Goal: Information Seeking & Learning: Learn about a topic

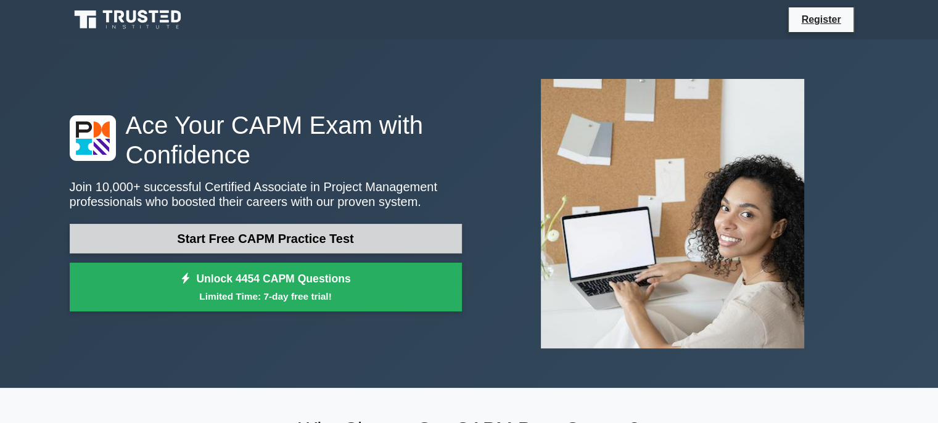
click at [387, 238] on link "Start Free CAPM Practice Test" at bounding box center [266, 239] width 392 height 30
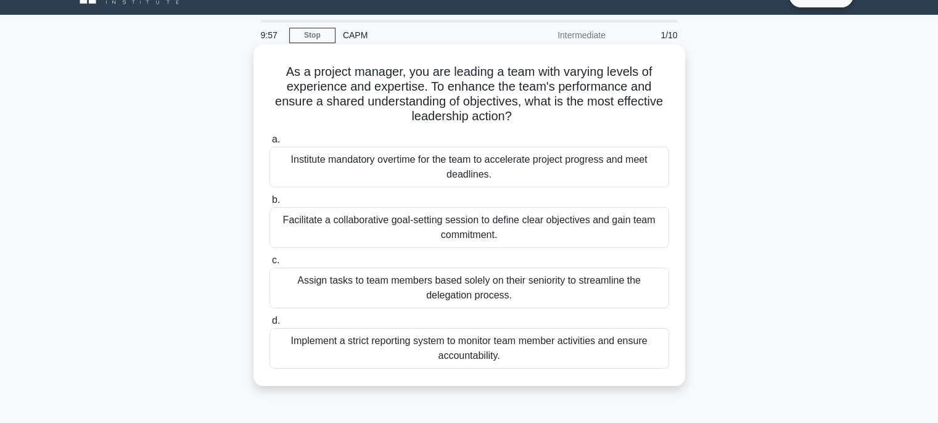
scroll to position [25, 0]
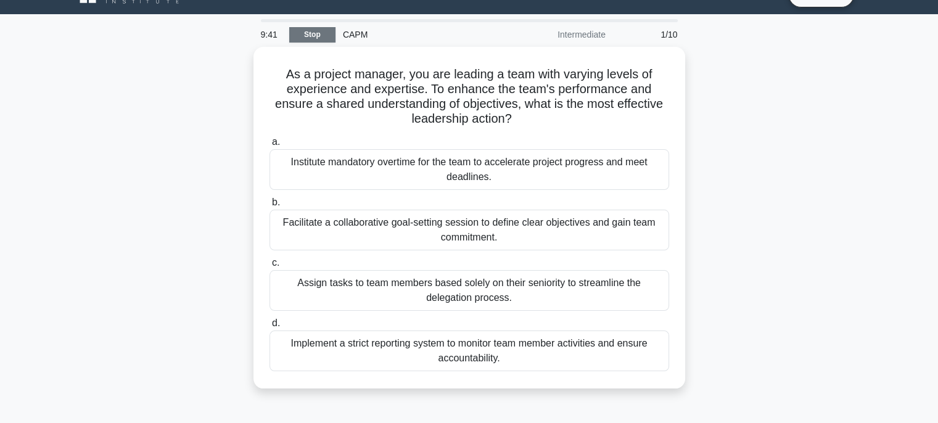
click at [325, 36] on link "Stop" at bounding box center [312, 34] width 46 height 15
click at [307, 38] on link "Stop" at bounding box center [312, 34] width 46 height 15
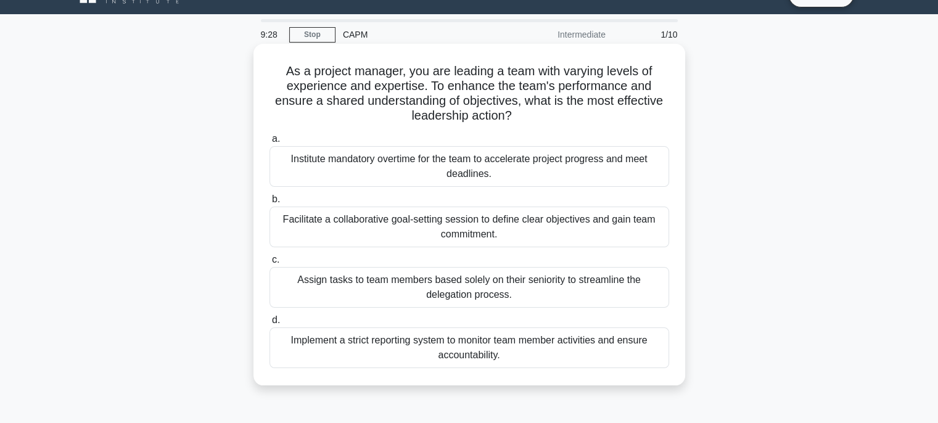
click at [338, 223] on div "Facilitate a collaborative goal-setting session to define clear objectives and …" at bounding box center [470, 227] width 400 height 41
click at [270, 204] on input "b. Facilitate a collaborative goal-setting session to define clear objectives a…" at bounding box center [270, 200] width 0 height 8
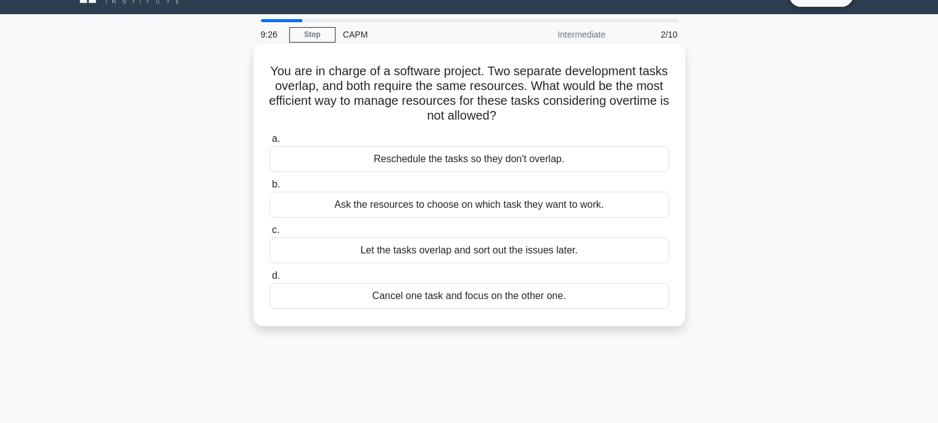
scroll to position [0, 0]
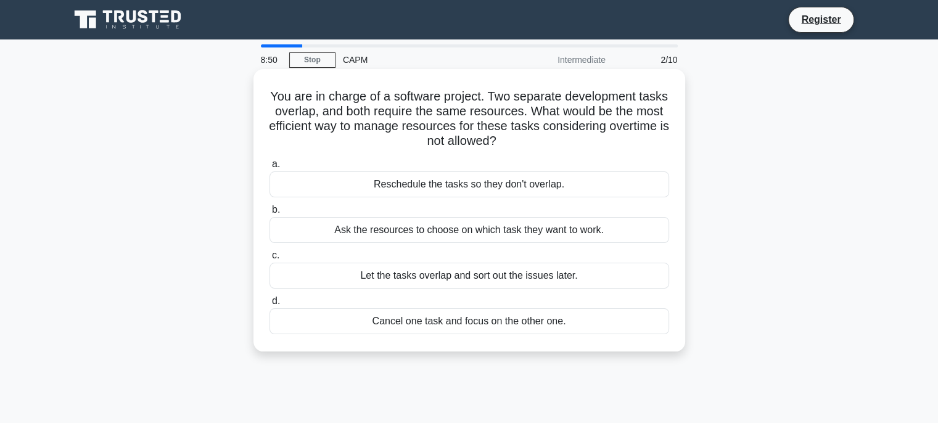
click at [404, 186] on div "Reschedule the tasks so they don't overlap." at bounding box center [470, 184] width 400 height 26
click at [270, 168] on input "a. Reschedule the tasks so they don't overlap." at bounding box center [270, 164] width 0 height 8
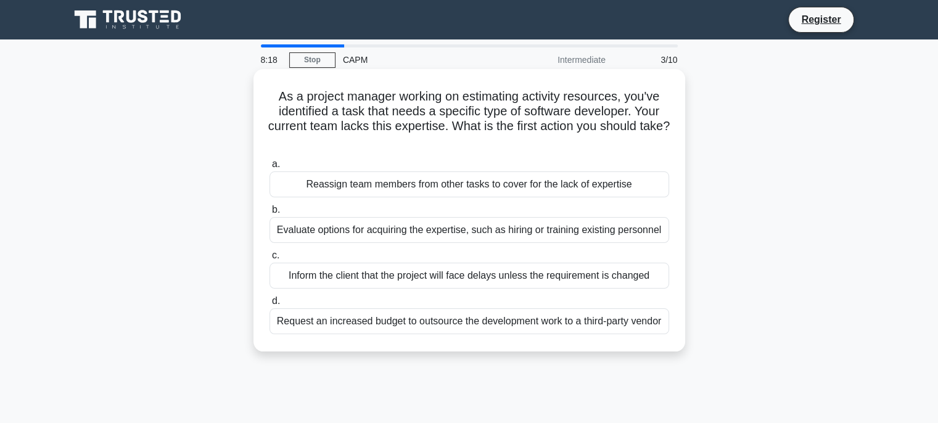
click at [390, 233] on div "Evaluate options for acquiring the expertise, such as hiring or training existi…" at bounding box center [470, 230] width 400 height 26
click at [270, 214] on input "b. Evaluate options for acquiring the expertise, such as hiring or training exi…" at bounding box center [270, 210] width 0 height 8
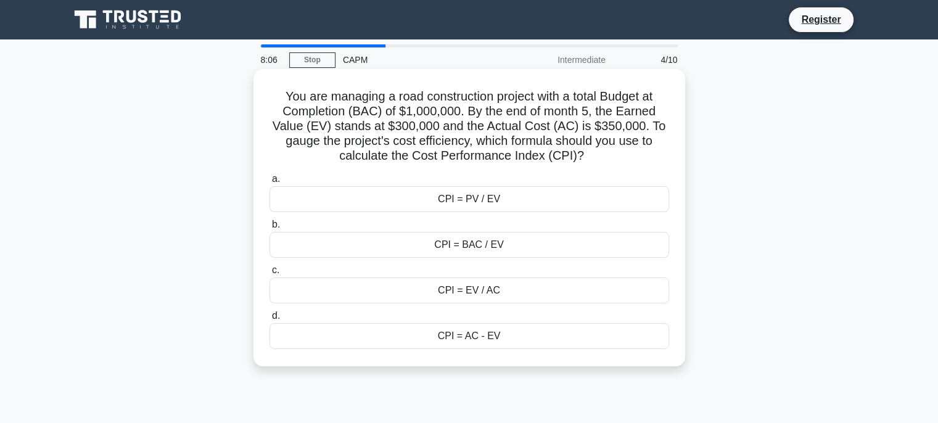
click at [494, 242] on div "CPI = BAC / EV" at bounding box center [470, 245] width 400 height 26
click at [270, 229] on input "b. CPI = BAC / EV" at bounding box center [270, 225] width 0 height 8
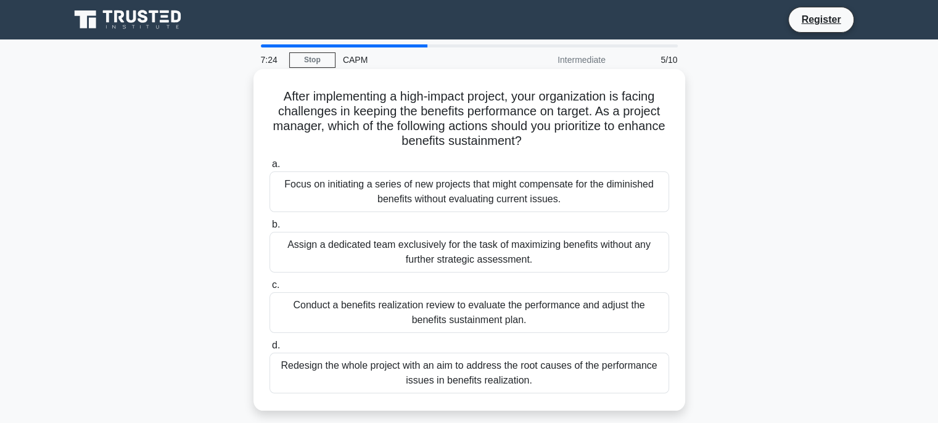
click at [524, 308] on div "Conduct a benefits realization review to evaluate the performance and adjust th…" at bounding box center [470, 312] width 400 height 41
click at [270, 289] on input "c. Conduct a benefits realization review to evaluate the performance and adjust…" at bounding box center [270, 285] width 0 height 8
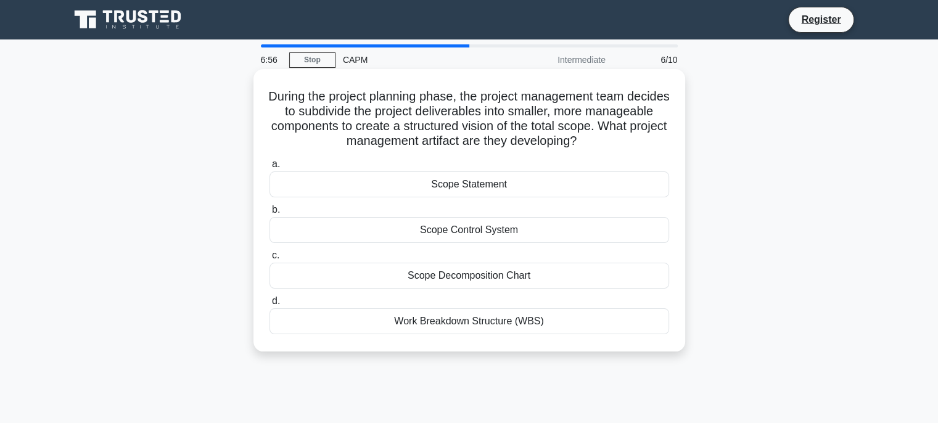
click at [547, 316] on div "Work Breakdown Structure (WBS)" at bounding box center [470, 321] width 400 height 26
click at [270, 305] on input "d. Work Breakdown Structure (WBS)" at bounding box center [270, 301] width 0 height 8
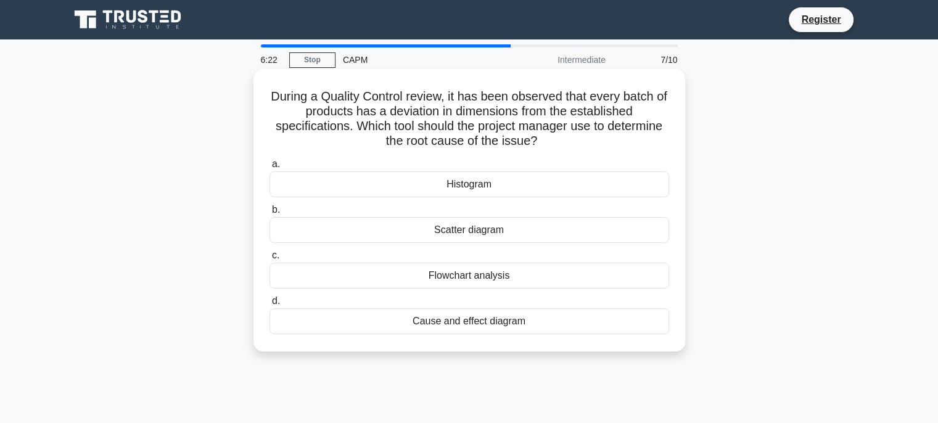
click at [531, 321] on div "Cause and effect diagram" at bounding box center [470, 321] width 400 height 26
click at [270, 305] on input "d. Cause and effect diagram" at bounding box center [270, 301] width 0 height 8
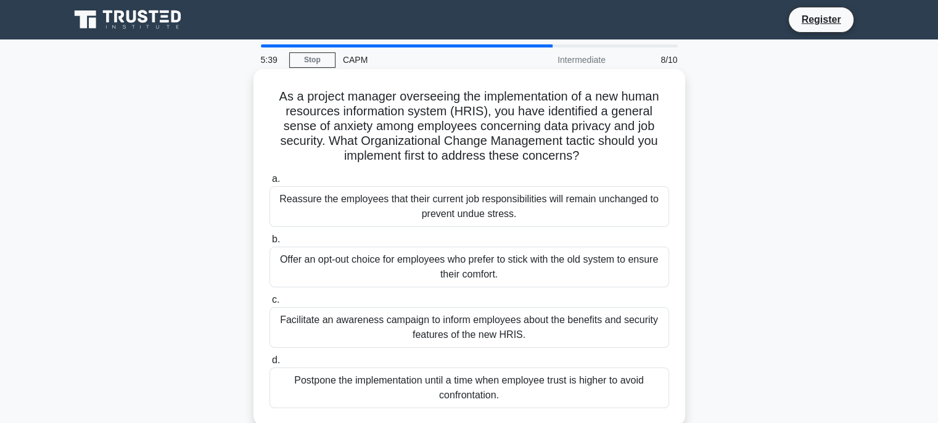
click at [540, 318] on div "Facilitate an awareness campaign to inform employees about the benefits and sec…" at bounding box center [470, 327] width 400 height 41
click at [270, 304] on input "c. Facilitate an awareness campaign to inform employees about the benefits and …" at bounding box center [270, 300] width 0 height 8
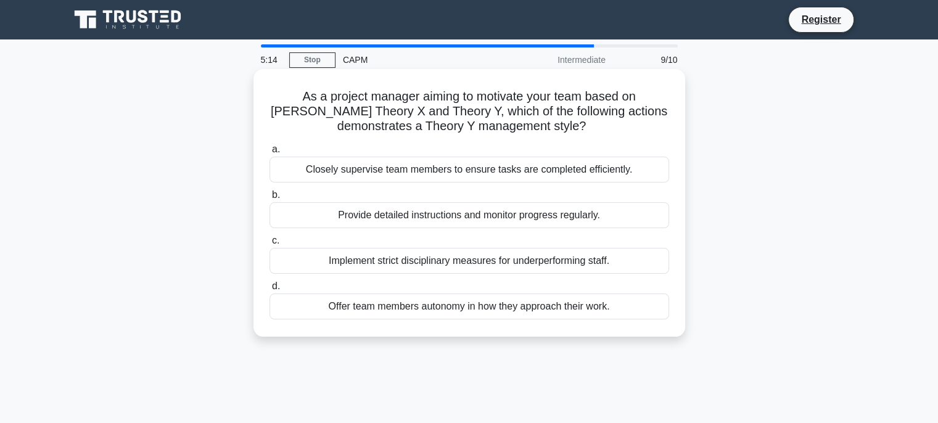
click at [572, 213] on div "Provide detailed instructions and monitor progress regularly." at bounding box center [470, 215] width 400 height 26
click at [270, 199] on input "b. Provide detailed instructions and monitor progress regularly." at bounding box center [270, 195] width 0 height 8
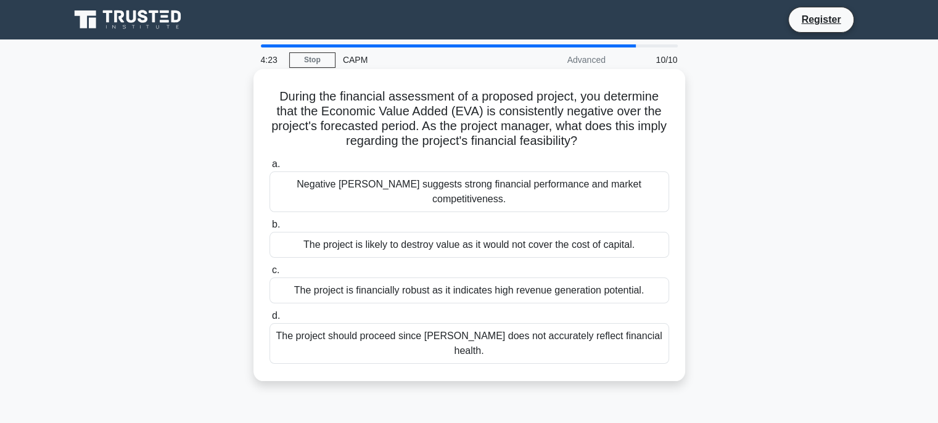
click at [568, 183] on div "Negative EVA suggests strong financial performance and market competitiveness." at bounding box center [470, 191] width 400 height 41
click at [270, 168] on input "a. Negative EVA suggests strong financial performance and market competitivenes…" at bounding box center [270, 164] width 0 height 8
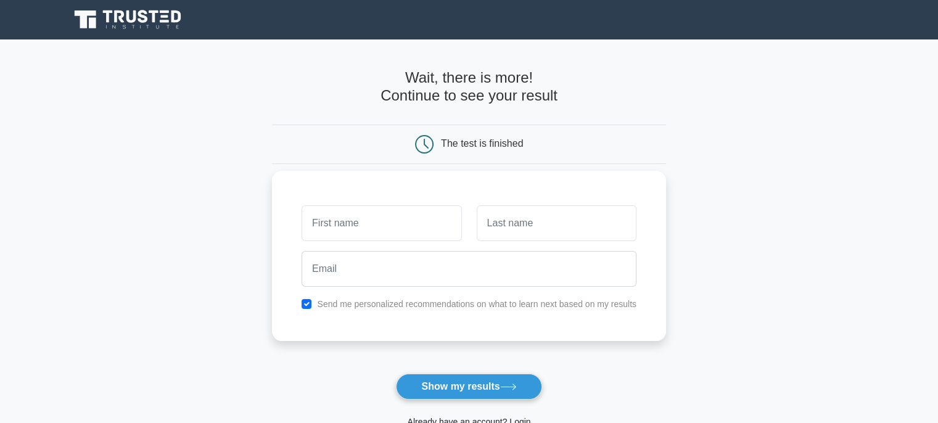
click at [424, 220] on input "text" at bounding box center [382, 223] width 160 height 36
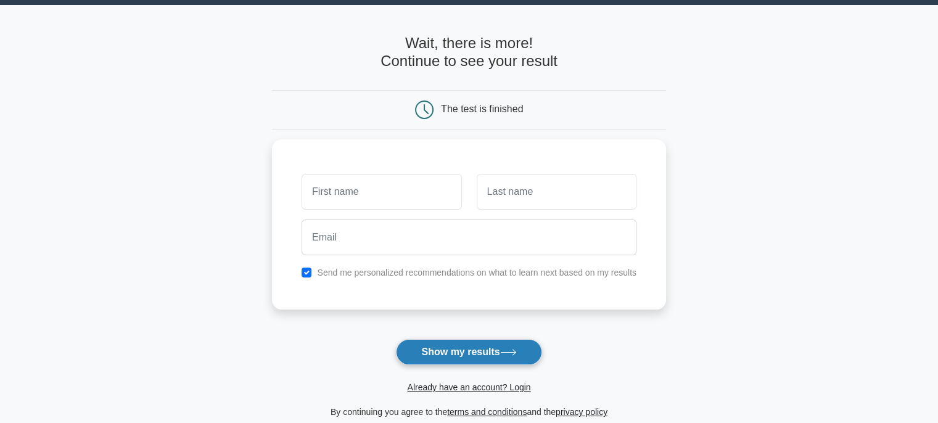
scroll to position [36, 0]
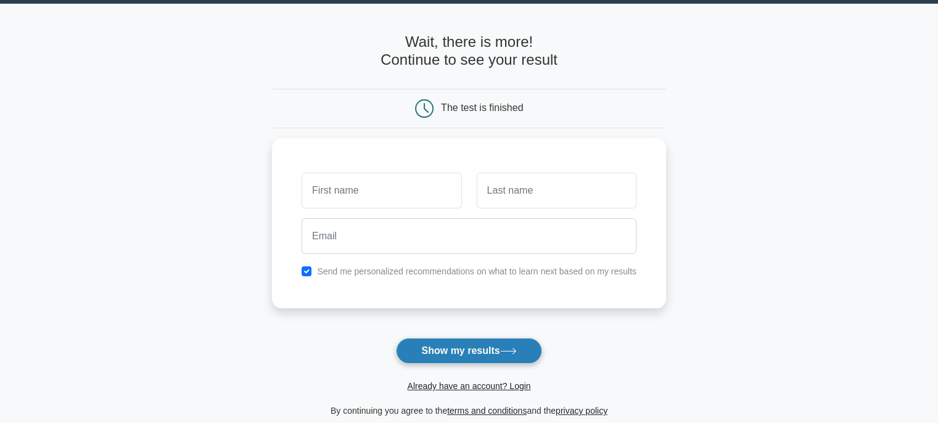
click at [431, 349] on button "Show my results" at bounding box center [469, 351] width 146 height 26
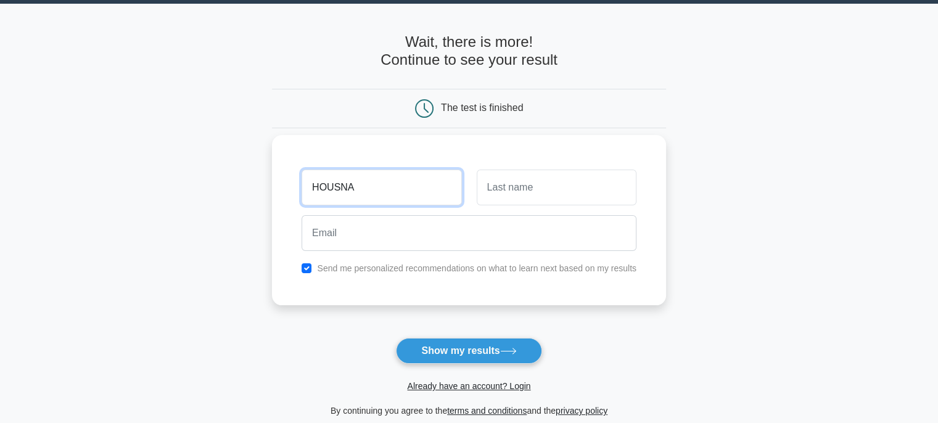
type input "HOUSNA"
click at [396, 338] on button "Show my results" at bounding box center [469, 351] width 146 height 26
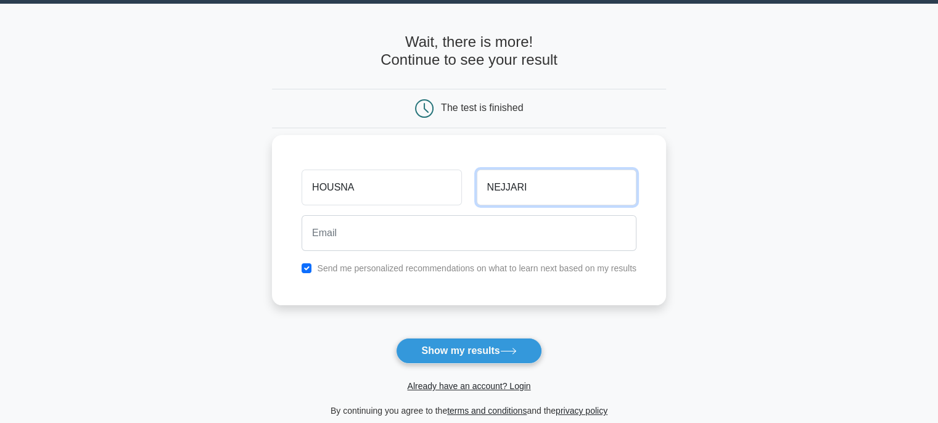
type input "NEJJARI"
click at [396, 338] on button "Show my results" at bounding box center [469, 351] width 146 height 26
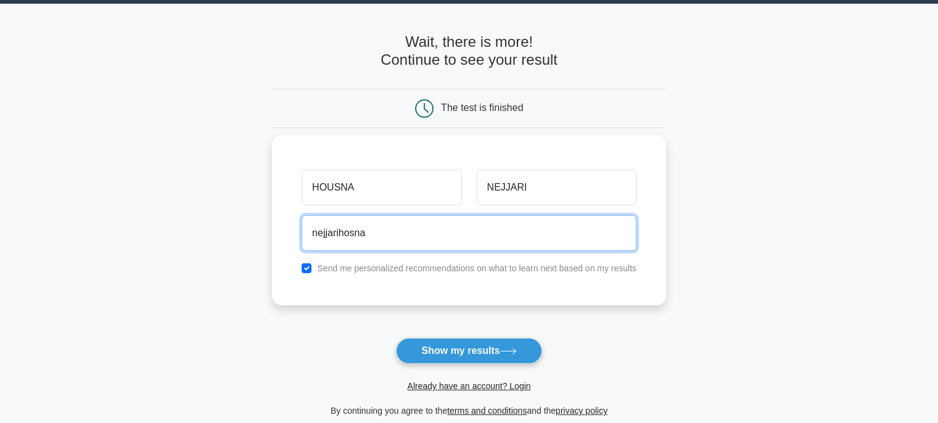
type input "nejjarihosna@gmail.com"
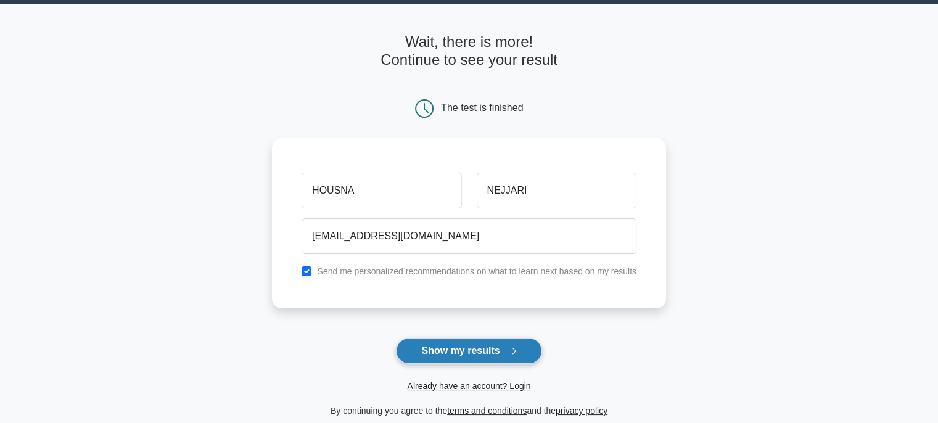
click at [459, 357] on button "Show my results" at bounding box center [469, 351] width 146 height 26
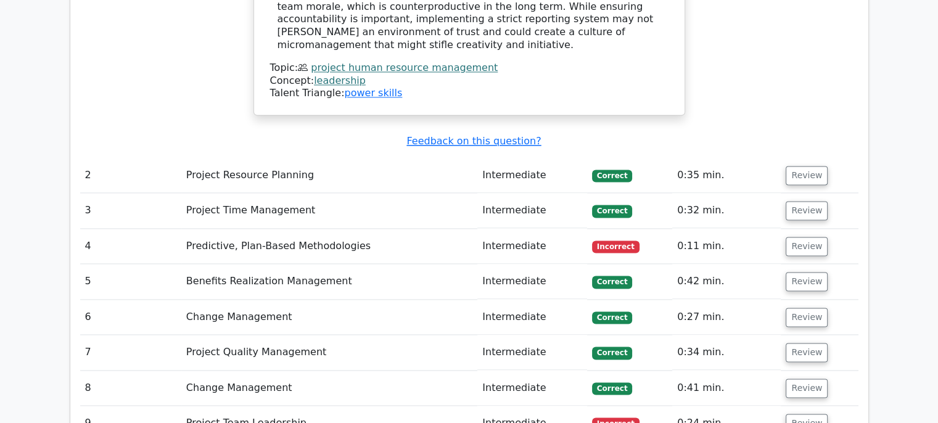
scroll to position [1696, 0]
